Goal: Task Accomplishment & Management: Manage account settings

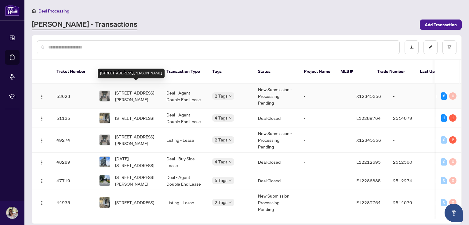
click at [132, 89] on span "[STREET_ADDRESS][PERSON_NAME]" at bounding box center [135, 95] width 41 height 13
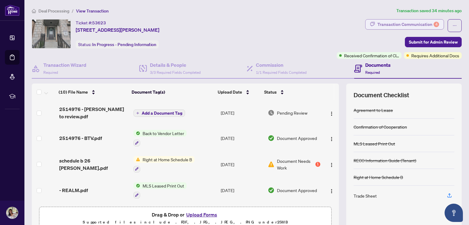
click at [394, 25] on div "Transaction Communication 4" at bounding box center [408, 25] width 62 height 10
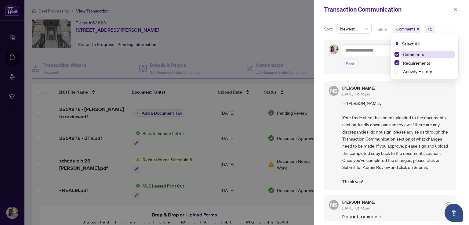
click at [407, 27] on span "Comments" at bounding box center [405, 29] width 19 height 6
click at [408, 65] on span "Requirements" at bounding box center [416, 62] width 27 height 5
click at [453, 7] on span "button" at bounding box center [455, 10] width 4 height 10
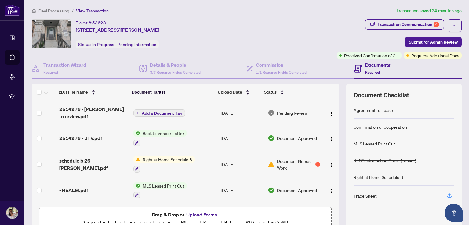
click at [284, 161] on span "Document Needs Work" at bounding box center [295, 164] width 37 height 13
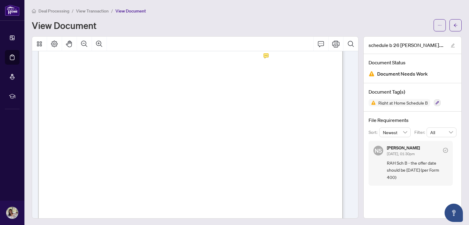
scroll to position [25, 0]
drag, startPoint x: 247, startPoint y: 128, endPoint x: 240, endPoint y: 131, distance: 7.3
click at [240, 32] on p "Form 401 Revised 2023 Page 1 of 1 The trademarks REALTOR®, REALTORS®, MLS®, Mul…" at bounding box center [286, 32] width 496 height 0
click at [252, 144] on span "Realty, shall place the deposit in its interest-bearing real estate trust accou…" at bounding box center [186, 144] width 252 height 4
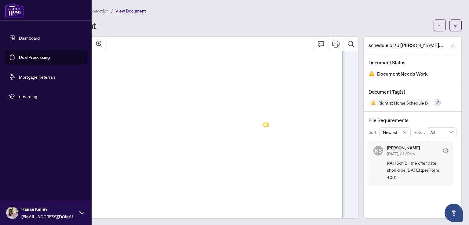
click at [32, 36] on link "Dashboard" at bounding box center [29, 37] width 21 height 5
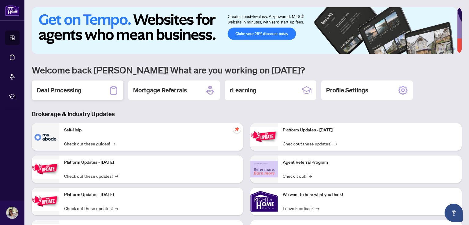
click at [70, 91] on h2 "Deal Processing" at bounding box center [59, 90] width 45 height 9
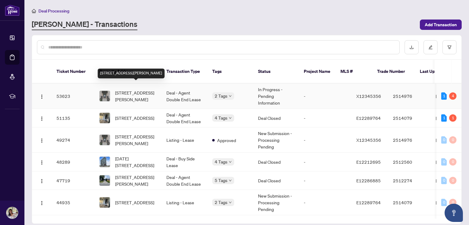
click at [117, 89] on span "[STREET_ADDRESS][PERSON_NAME]" at bounding box center [135, 95] width 41 height 13
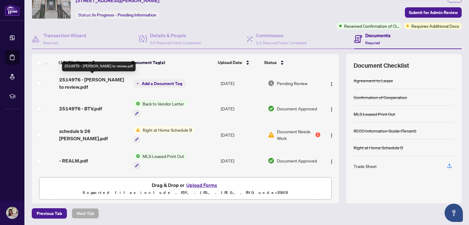
click at [92, 81] on span "2514976 - [PERSON_NAME] to review.pdf" at bounding box center [93, 83] width 69 height 15
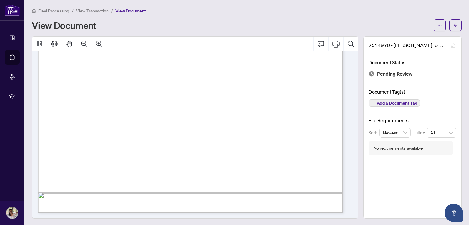
scroll to position [1, 0]
click at [332, 42] on icon "Print" at bounding box center [335, 43] width 7 height 7
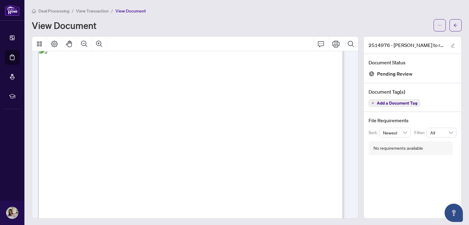
scroll to position [0, 0]
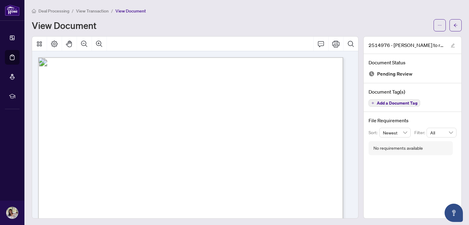
click at [167, 25] on div "View Document" at bounding box center [231, 25] width 398 height 10
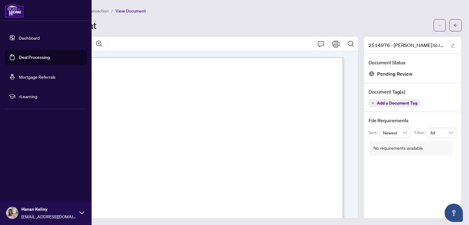
click at [19, 37] on link "Dashboard" at bounding box center [29, 37] width 21 height 5
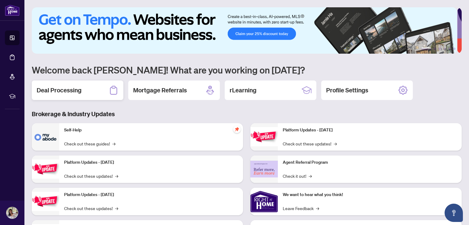
click at [59, 90] on h2 "Deal Processing" at bounding box center [59, 90] width 45 height 9
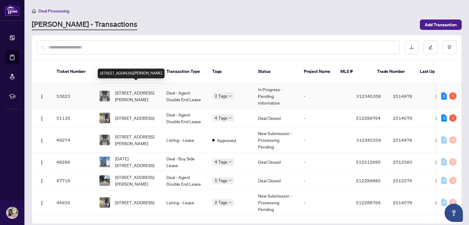
click at [122, 89] on span "[STREET_ADDRESS][PERSON_NAME]" at bounding box center [135, 95] width 41 height 13
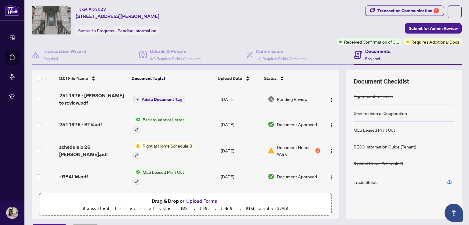
scroll to position [30, 0]
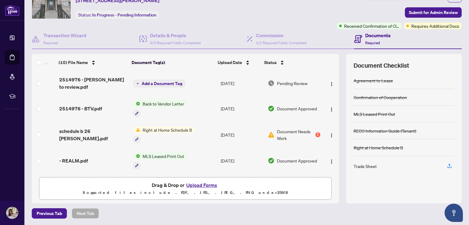
click at [199, 183] on button "Upload Forms" at bounding box center [201, 185] width 34 height 8
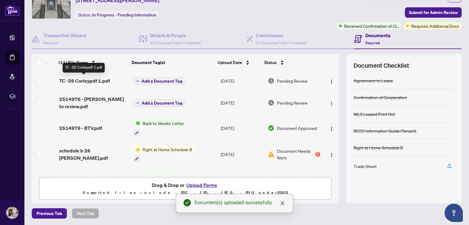
click at [88, 80] on span "TC -26 Corleypdf 1.pdf" at bounding box center [84, 80] width 51 height 7
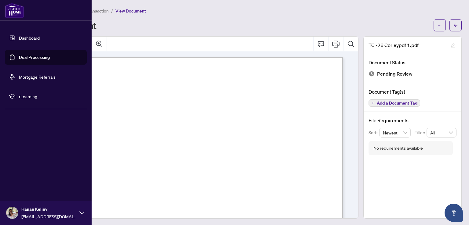
click at [19, 37] on link "Dashboard" at bounding box center [29, 37] width 21 height 5
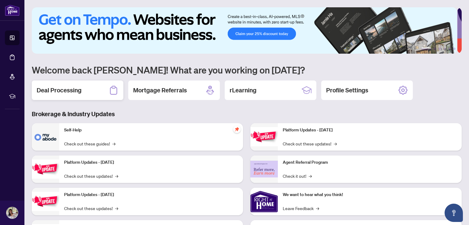
click at [75, 92] on h2 "Deal Processing" at bounding box center [59, 90] width 45 height 9
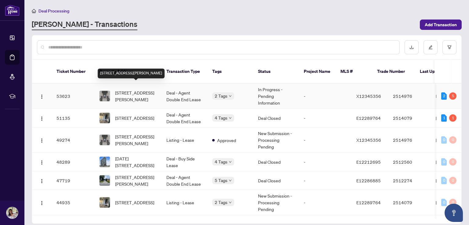
click at [117, 91] on span "[STREET_ADDRESS][PERSON_NAME]" at bounding box center [135, 95] width 41 height 13
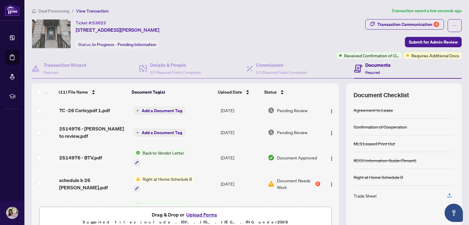
click at [170, 109] on span "Add a Document Tag" at bounding box center [162, 111] width 41 height 4
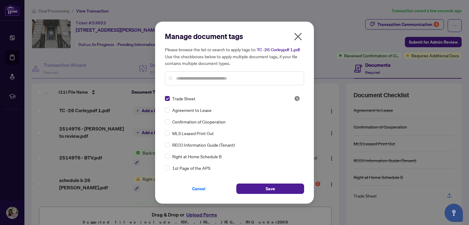
drag, startPoint x: 268, startPoint y: 190, endPoint x: 255, endPoint y: 194, distance: 13.7
click at [268, 190] on span "Save" at bounding box center [269, 189] width 9 height 10
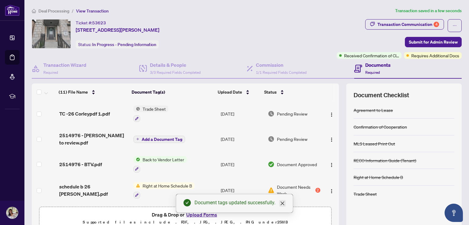
click at [283, 203] on icon "close" at bounding box center [282, 203] width 5 height 5
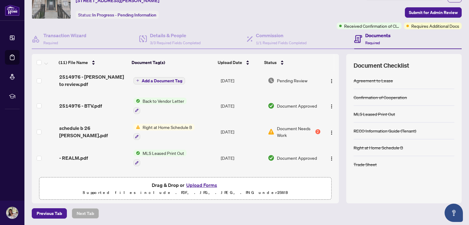
scroll to position [26, 0]
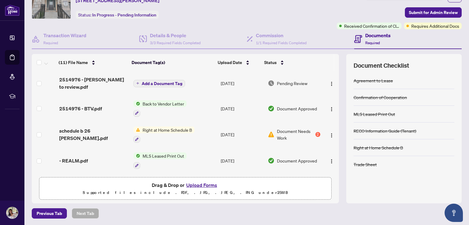
click at [302, 130] on span "Document Needs Work" at bounding box center [295, 134] width 37 height 13
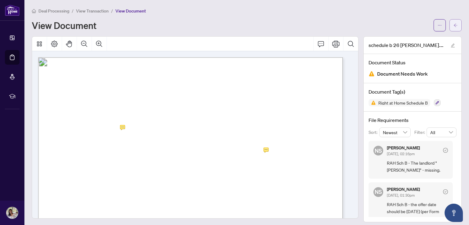
click at [453, 23] on icon "arrow-left" at bounding box center [455, 25] width 4 height 4
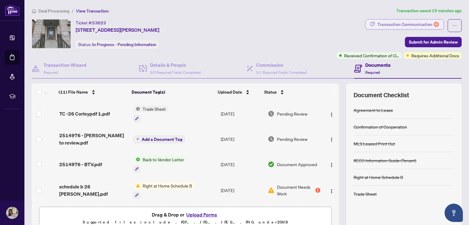
click at [411, 25] on div "Transaction Communication 4" at bounding box center [408, 25] width 62 height 10
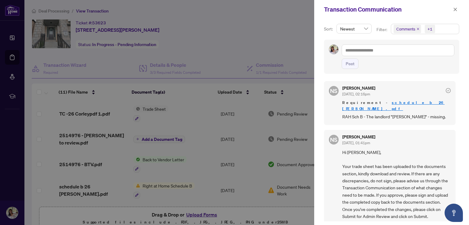
click at [303, 34] on div at bounding box center [234, 112] width 469 height 225
click at [453, 9] on icon "close" at bounding box center [455, 9] width 4 height 4
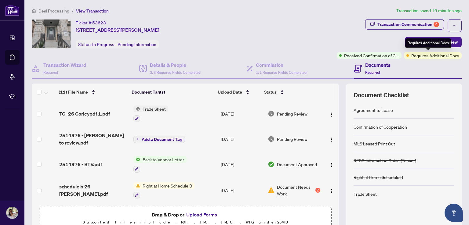
click at [426, 56] on span "Requires Additional Docs" at bounding box center [435, 55] width 48 height 7
click at [417, 55] on span "Requires Additional Docs" at bounding box center [435, 55] width 48 height 7
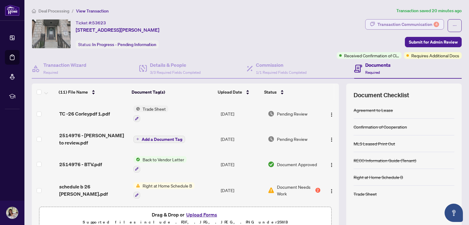
click at [426, 25] on div "Transaction Communication 4" at bounding box center [408, 25] width 62 height 10
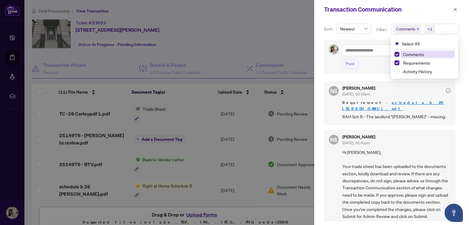
click at [405, 31] on span "Comments" at bounding box center [405, 29] width 19 height 6
click at [413, 64] on span "Requirements" at bounding box center [416, 62] width 27 height 5
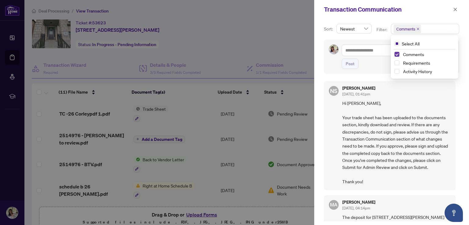
click at [395, 54] on span "Select Comments" at bounding box center [396, 54] width 5 height 5
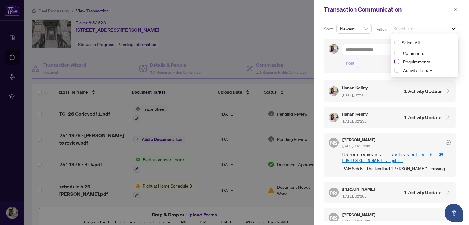
click at [395, 63] on span "Select Requirements" at bounding box center [396, 61] width 5 height 5
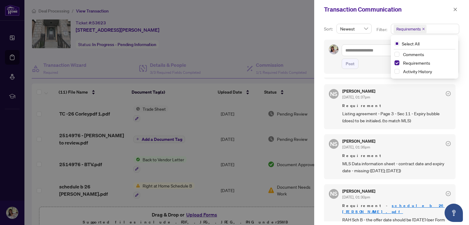
scroll to position [1, 0]
click at [454, 11] on icon "close" at bounding box center [455, 9] width 4 height 4
